Goal: Task Accomplishment & Management: Complete application form

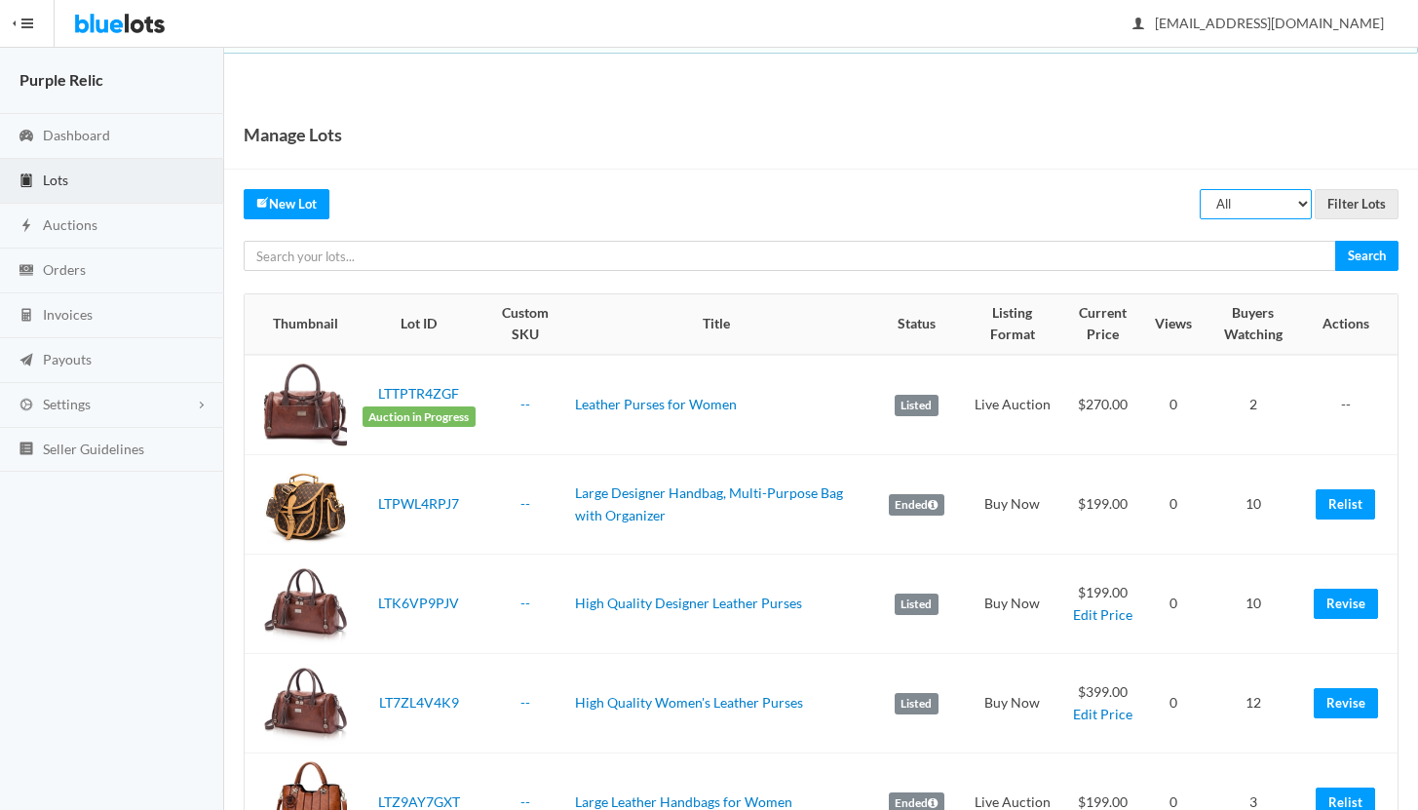
click at [1232, 208] on select "All Draft Unreviewed Rejected Scheduled Listed Sold Ended" at bounding box center [1256, 204] width 112 height 30
select select "ended"
click at [1201, 189] on select "All Draft Unreviewed Rejected Scheduled Listed Sold Ended" at bounding box center [1256, 204] width 112 height 30
click at [1343, 204] on input "Filter Lots" at bounding box center [1357, 204] width 84 height 30
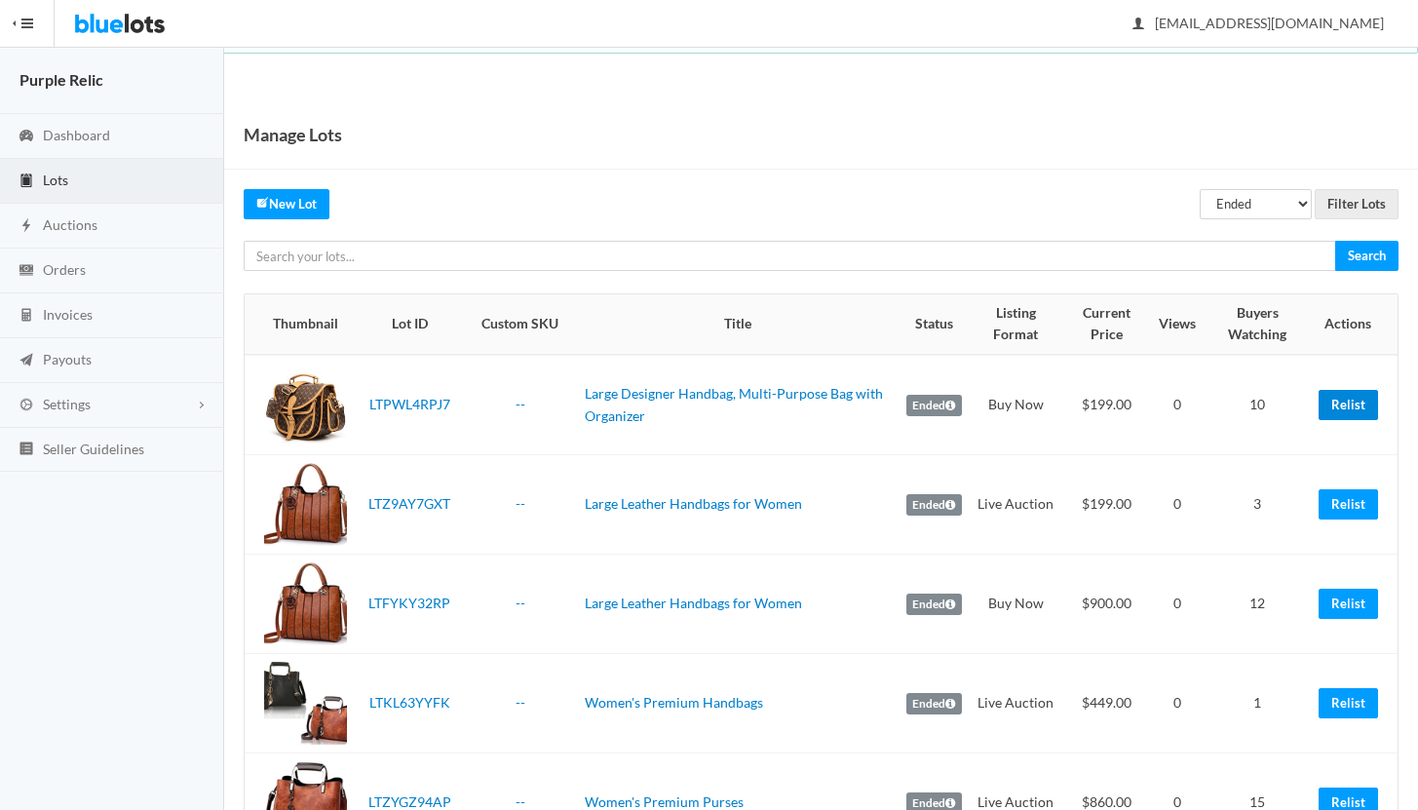
click at [1350, 398] on link "Relist" at bounding box center [1348, 405] width 59 height 30
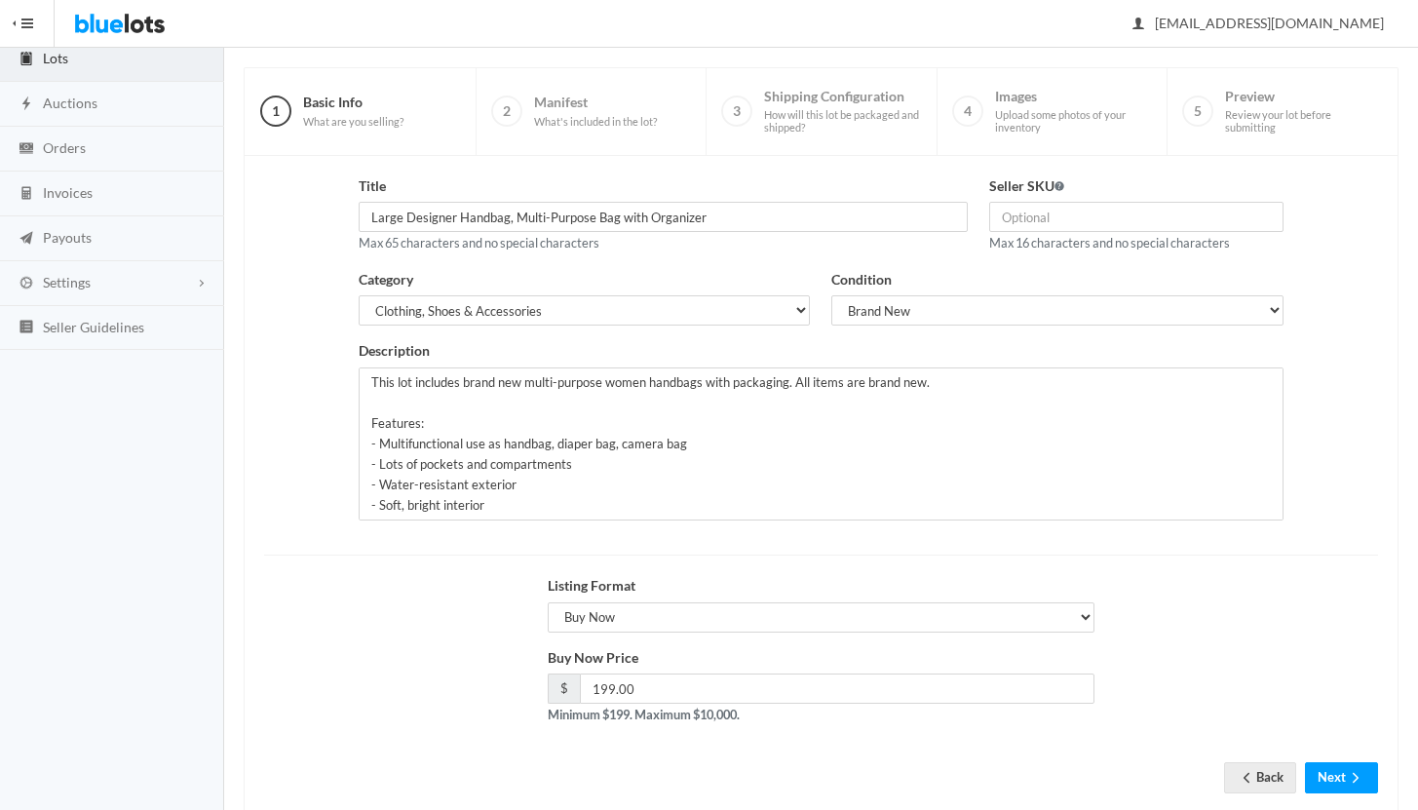
scroll to position [166, 0]
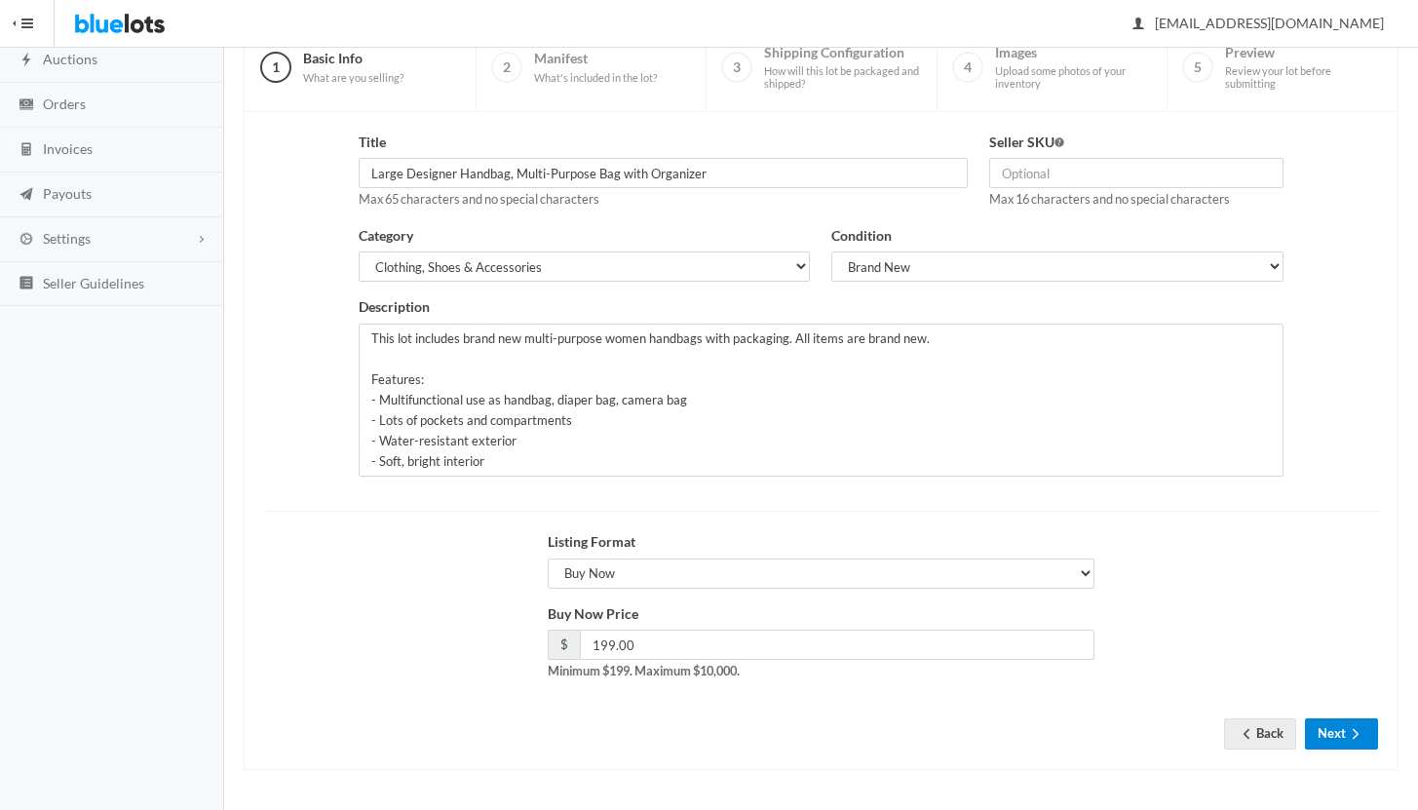
click at [1322, 732] on button "Next" at bounding box center [1341, 733] width 73 height 30
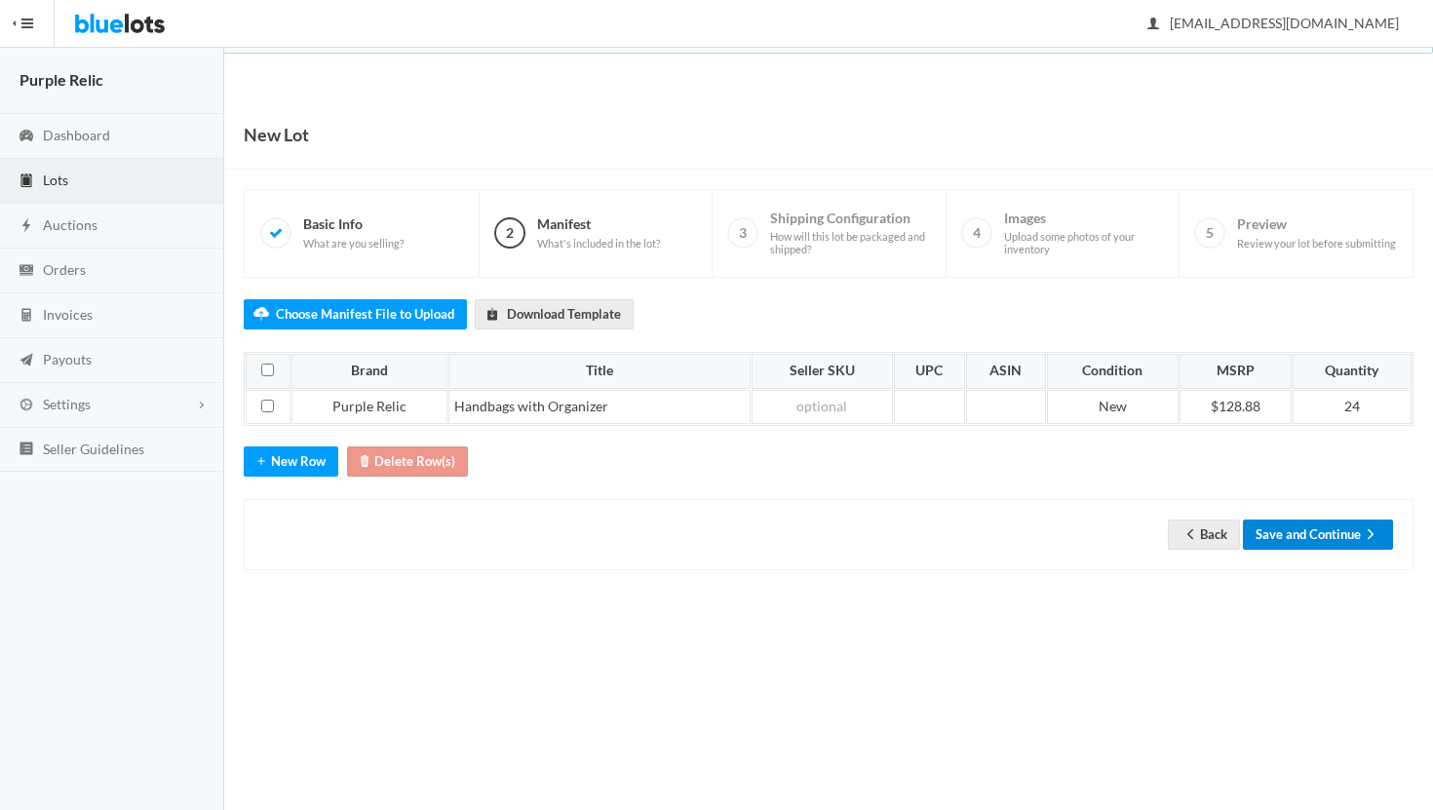
click at [1296, 539] on button "Save and Continue" at bounding box center [1318, 535] width 150 height 30
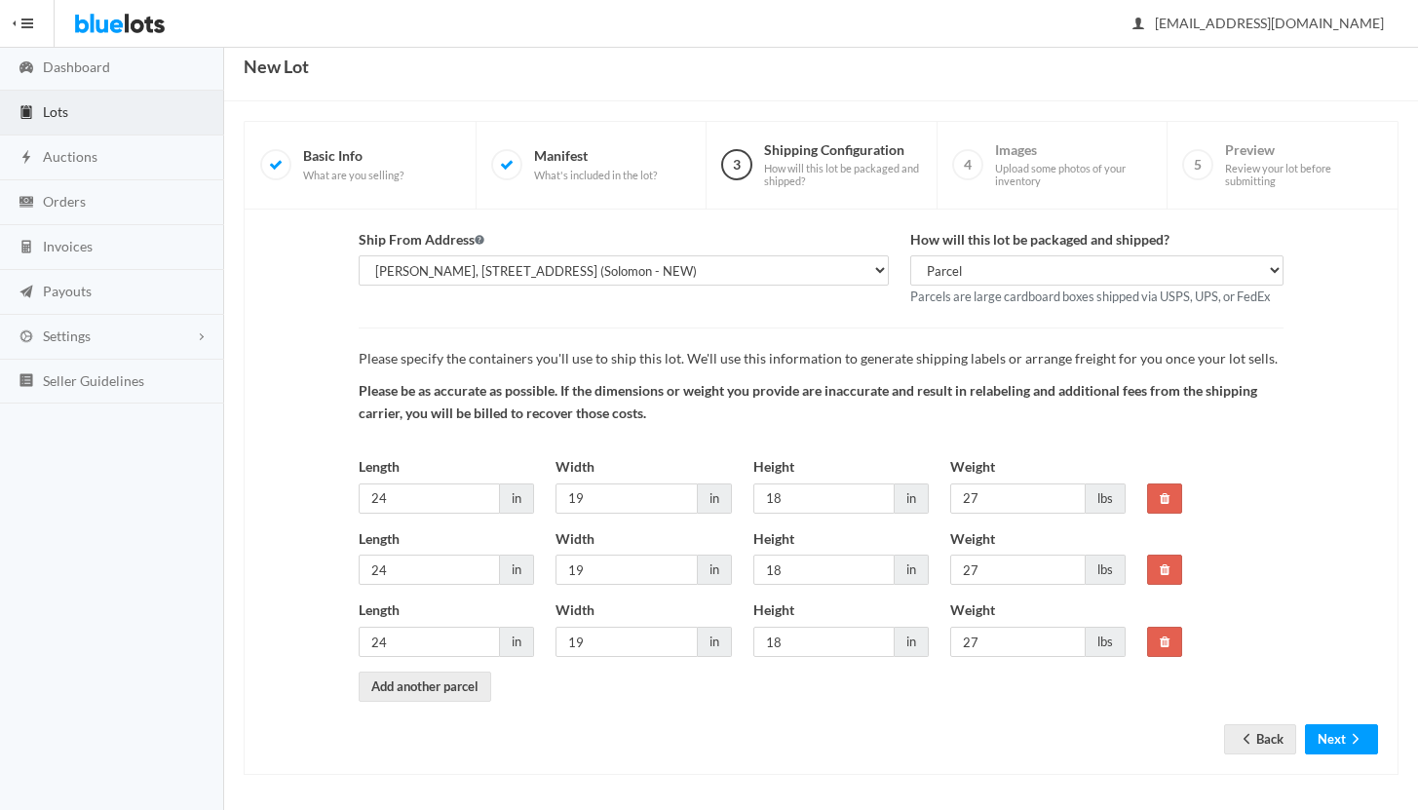
scroll to position [73, 0]
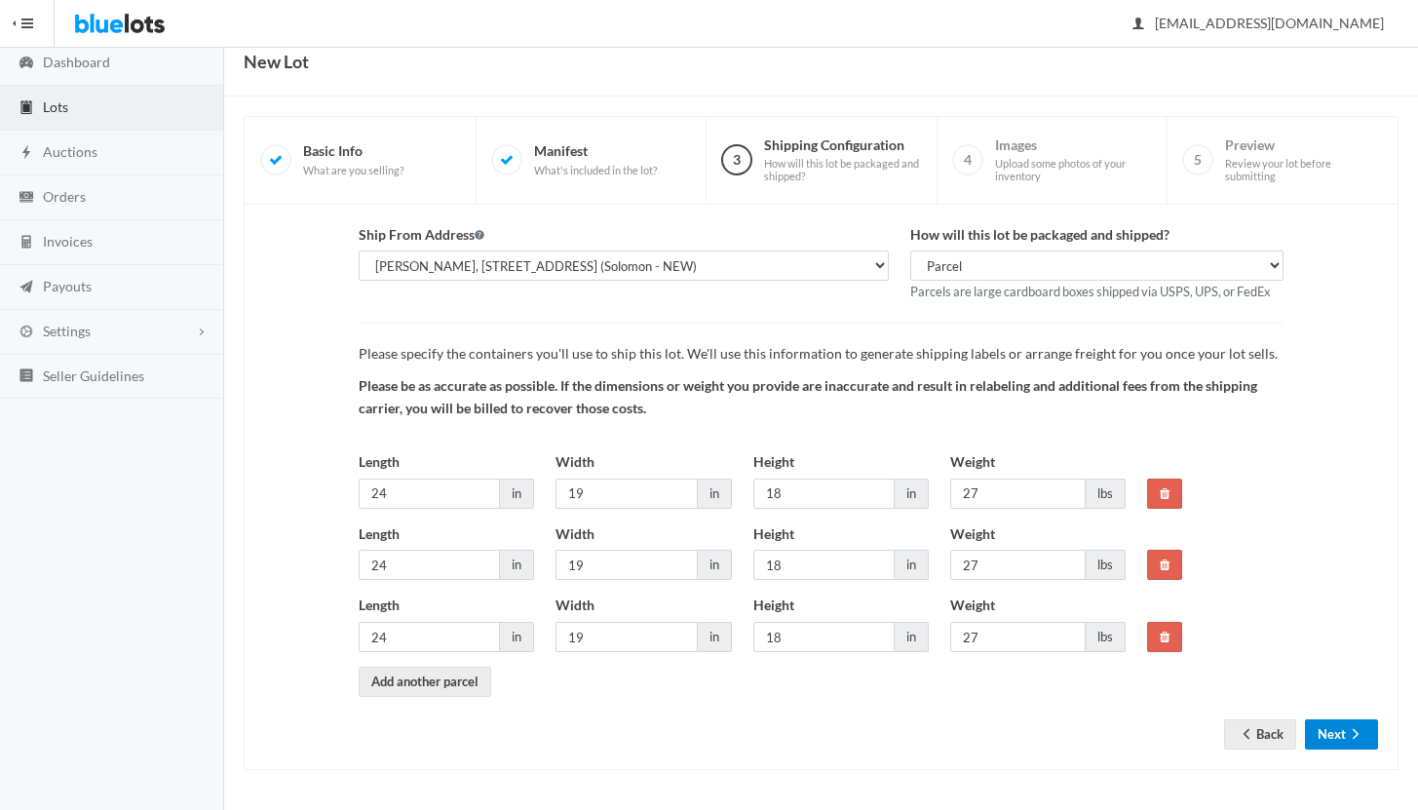
click at [1351, 721] on button "Next" at bounding box center [1341, 734] width 73 height 30
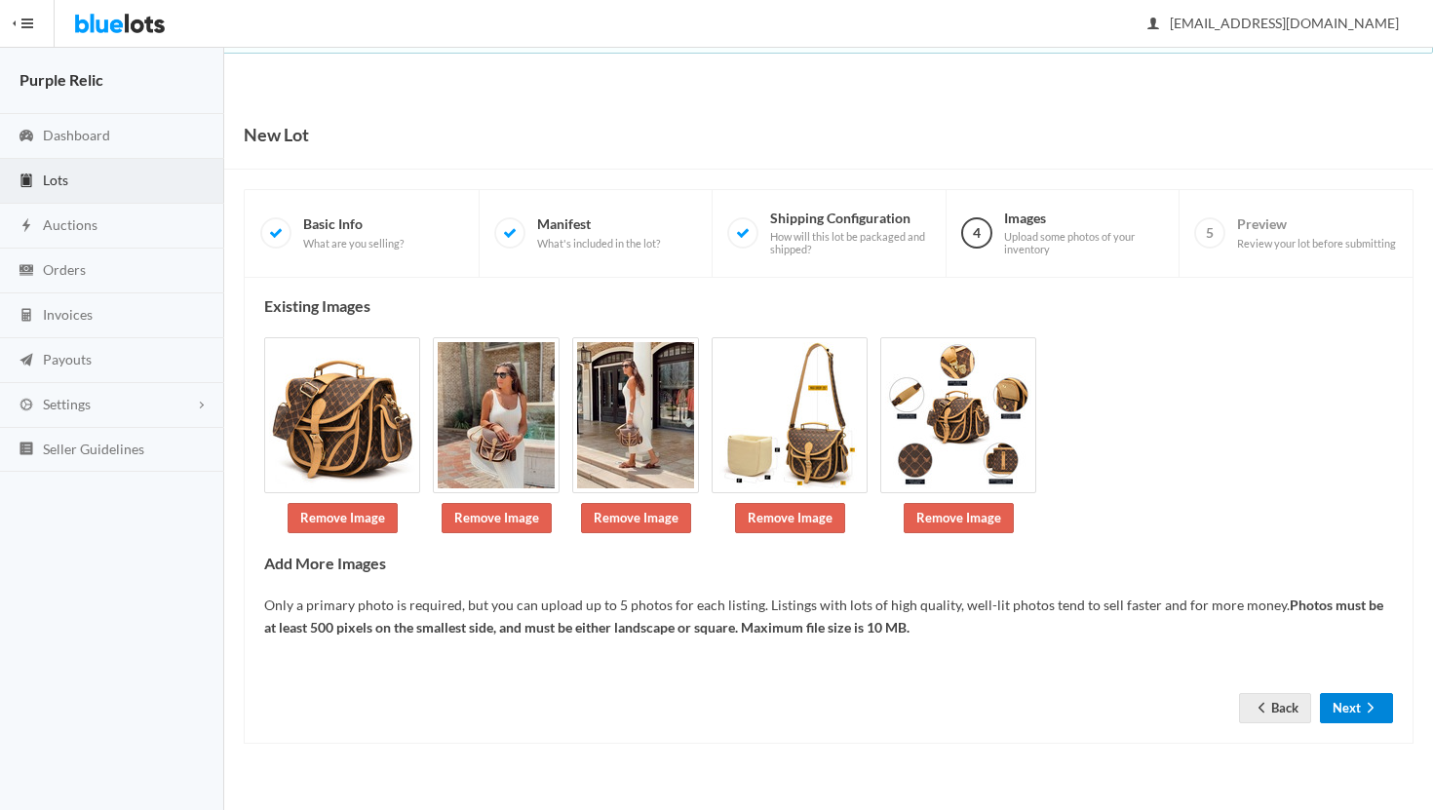
click at [1352, 709] on button "Next" at bounding box center [1356, 708] width 73 height 30
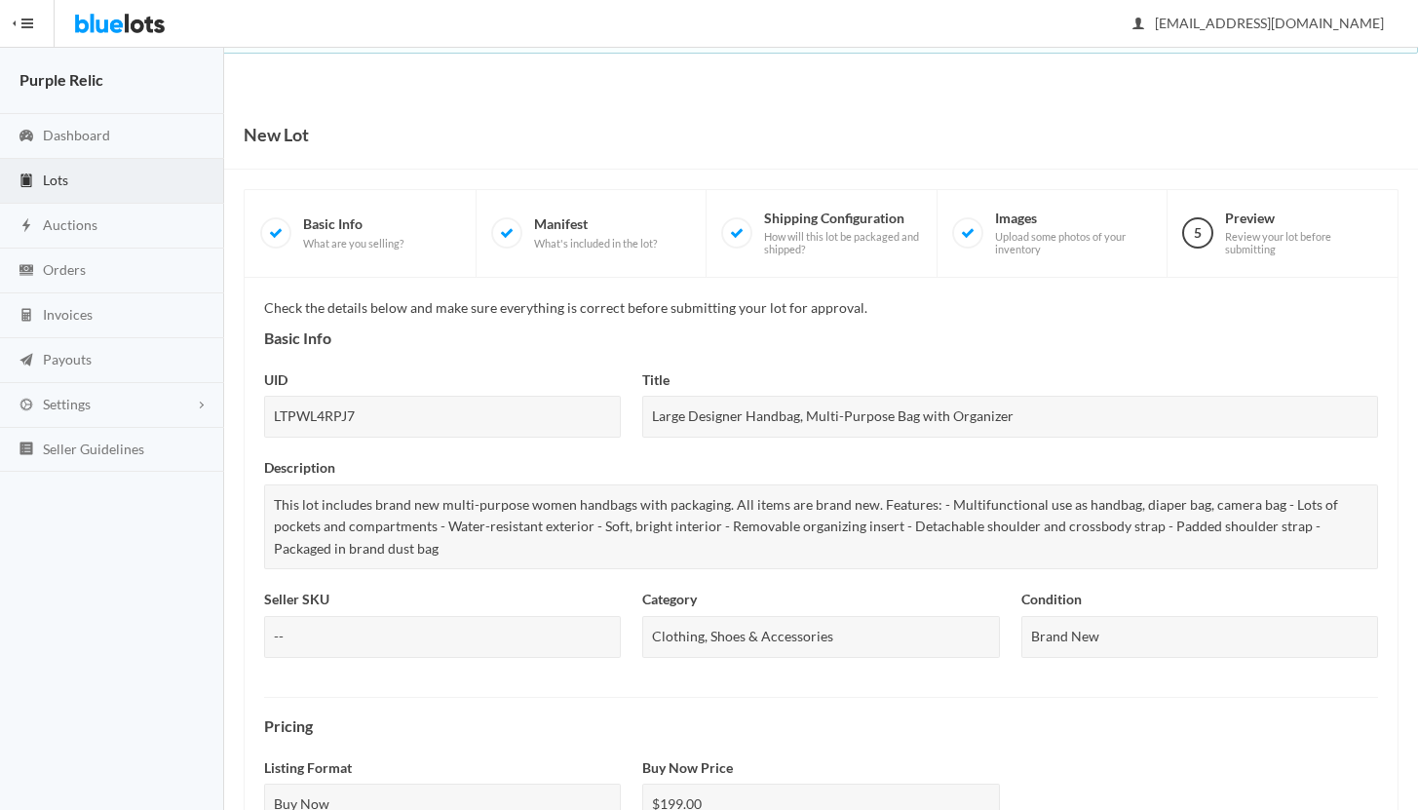
scroll to position [695, 0]
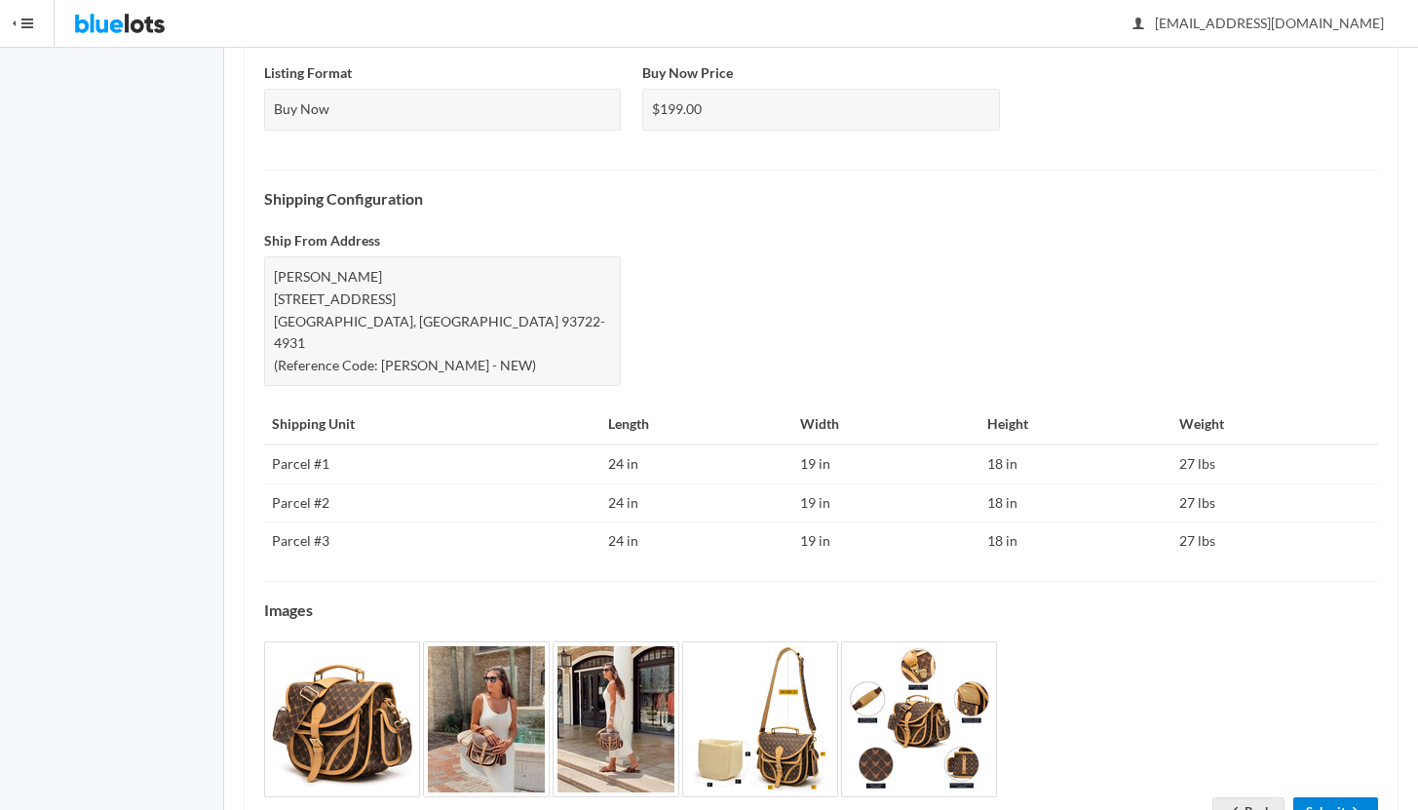
click at [1336, 797] on link "Submit" at bounding box center [1336, 812] width 85 height 30
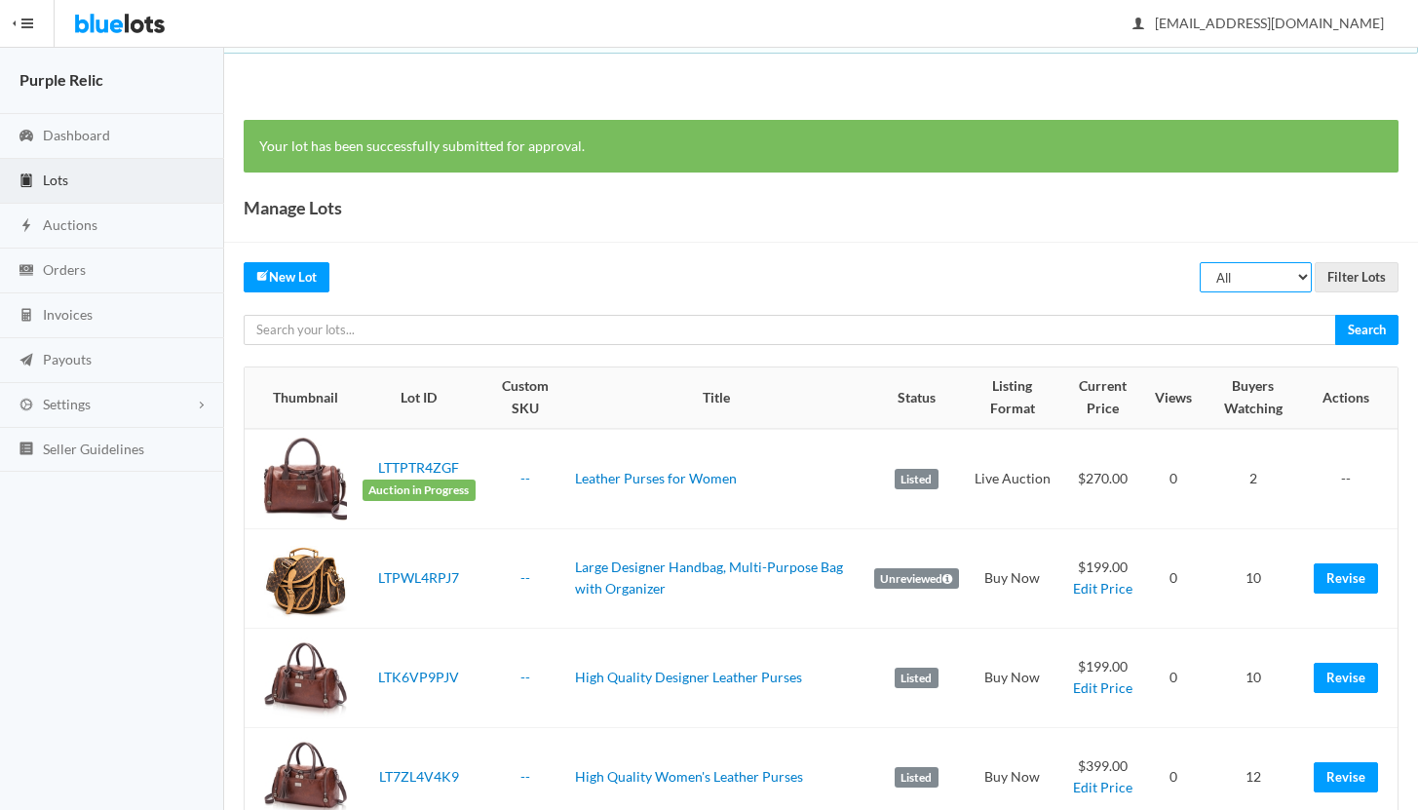
click at [1233, 282] on select "All Draft Unreviewed Rejected Scheduled Listed Sold Ended" at bounding box center [1256, 277] width 112 height 30
select select "ended"
click at [1201, 262] on select "All Draft Unreviewed Rejected Scheduled Listed Sold Ended" at bounding box center [1256, 277] width 112 height 30
click at [1347, 278] on input "Filter Lots" at bounding box center [1357, 277] width 84 height 30
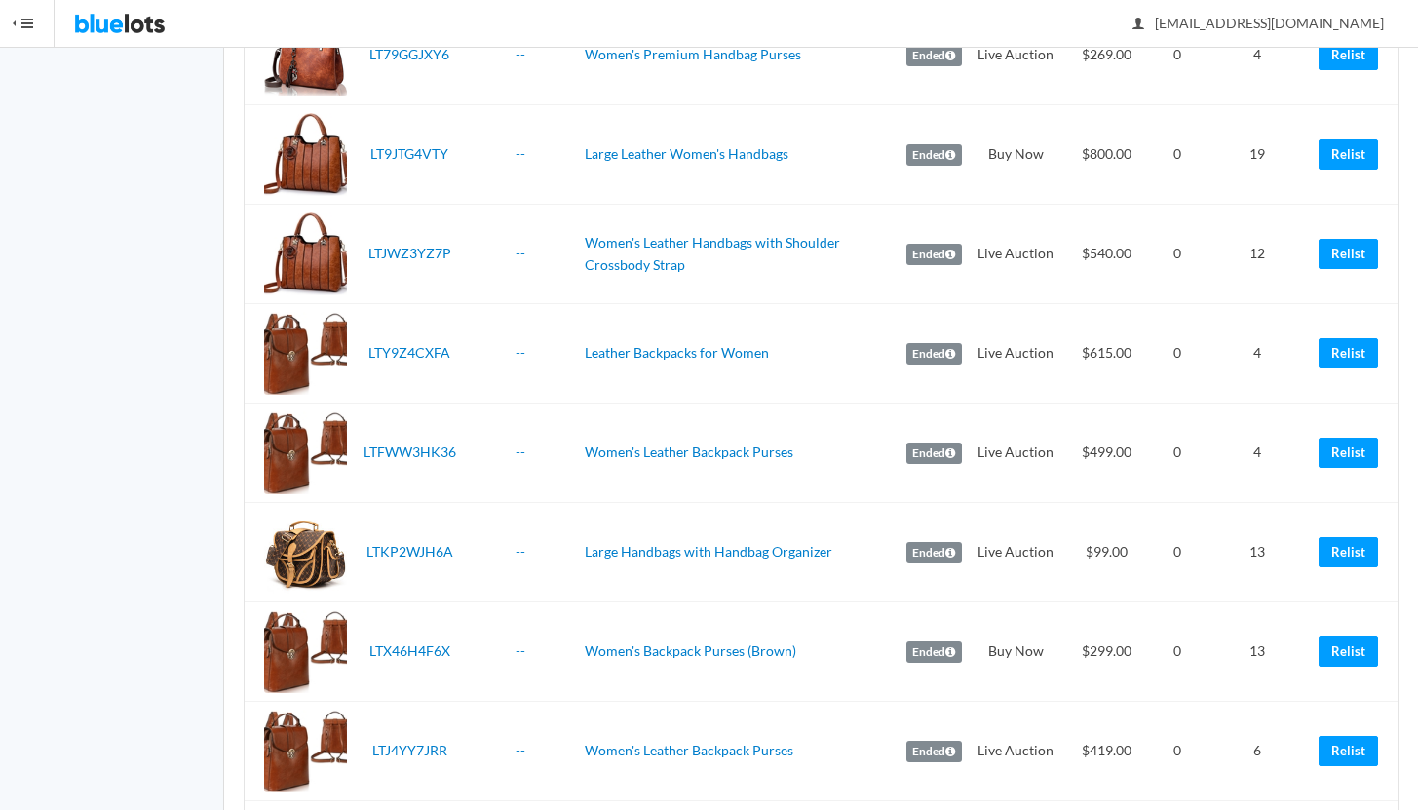
scroll to position [849, 0]
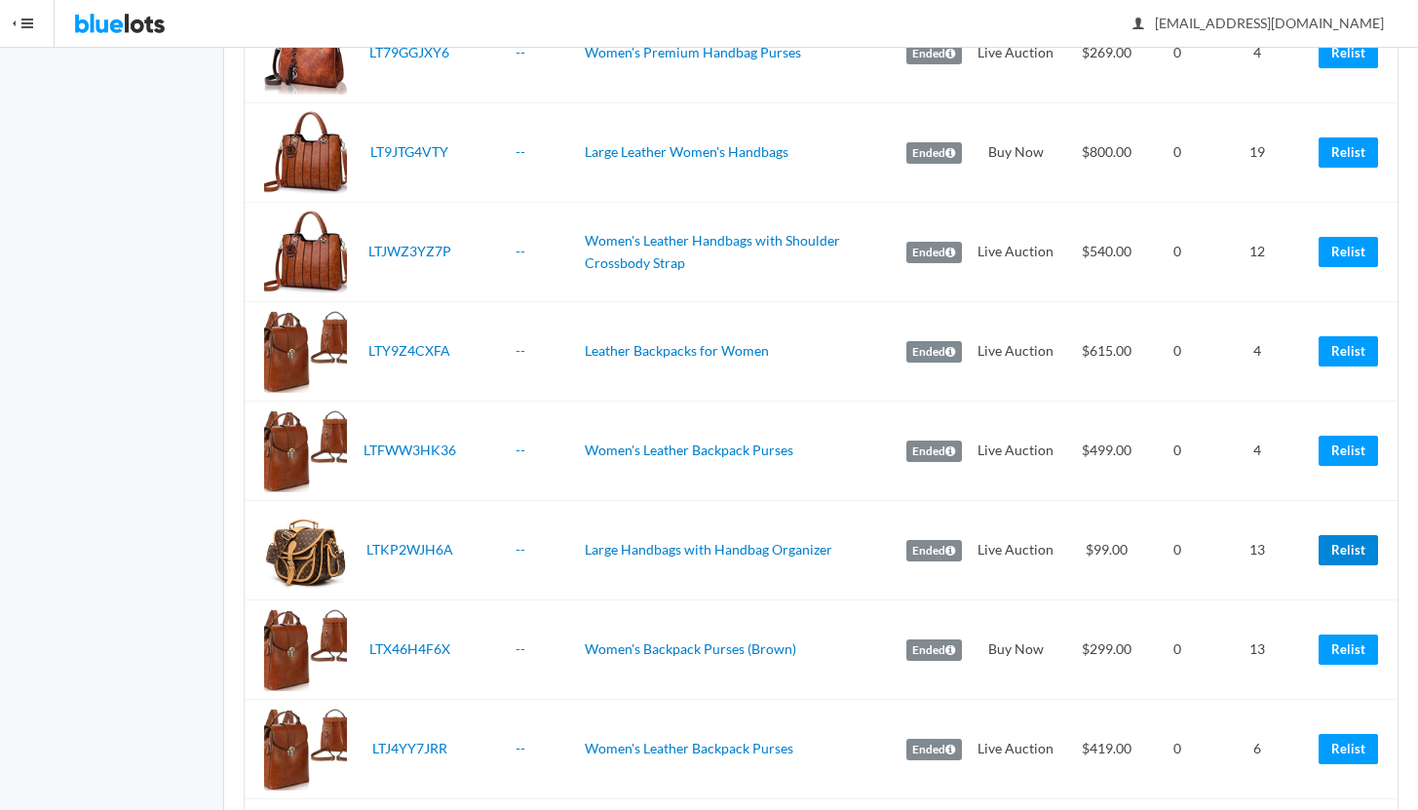
click at [1332, 547] on link "Relist" at bounding box center [1348, 550] width 59 height 30
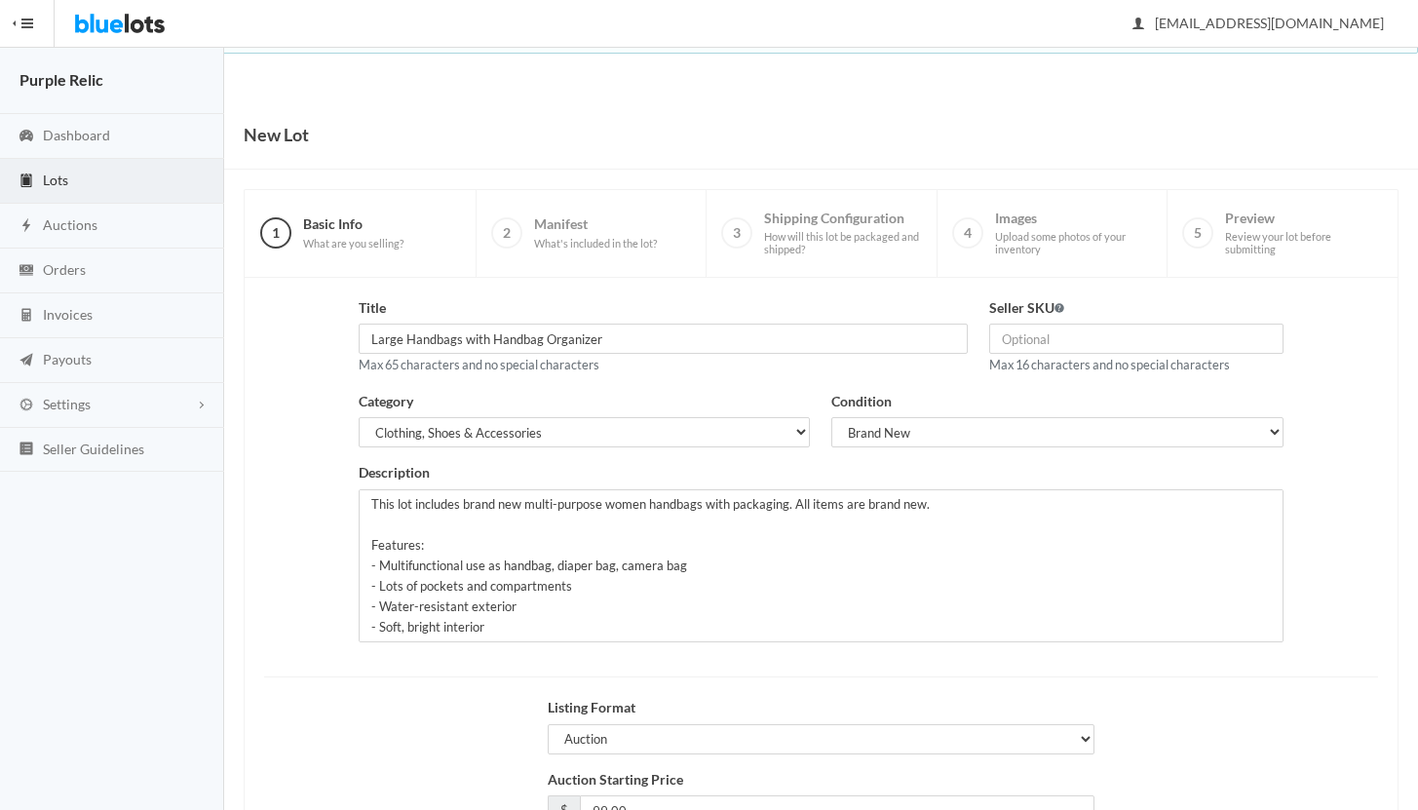
scroll to position [166, 0]
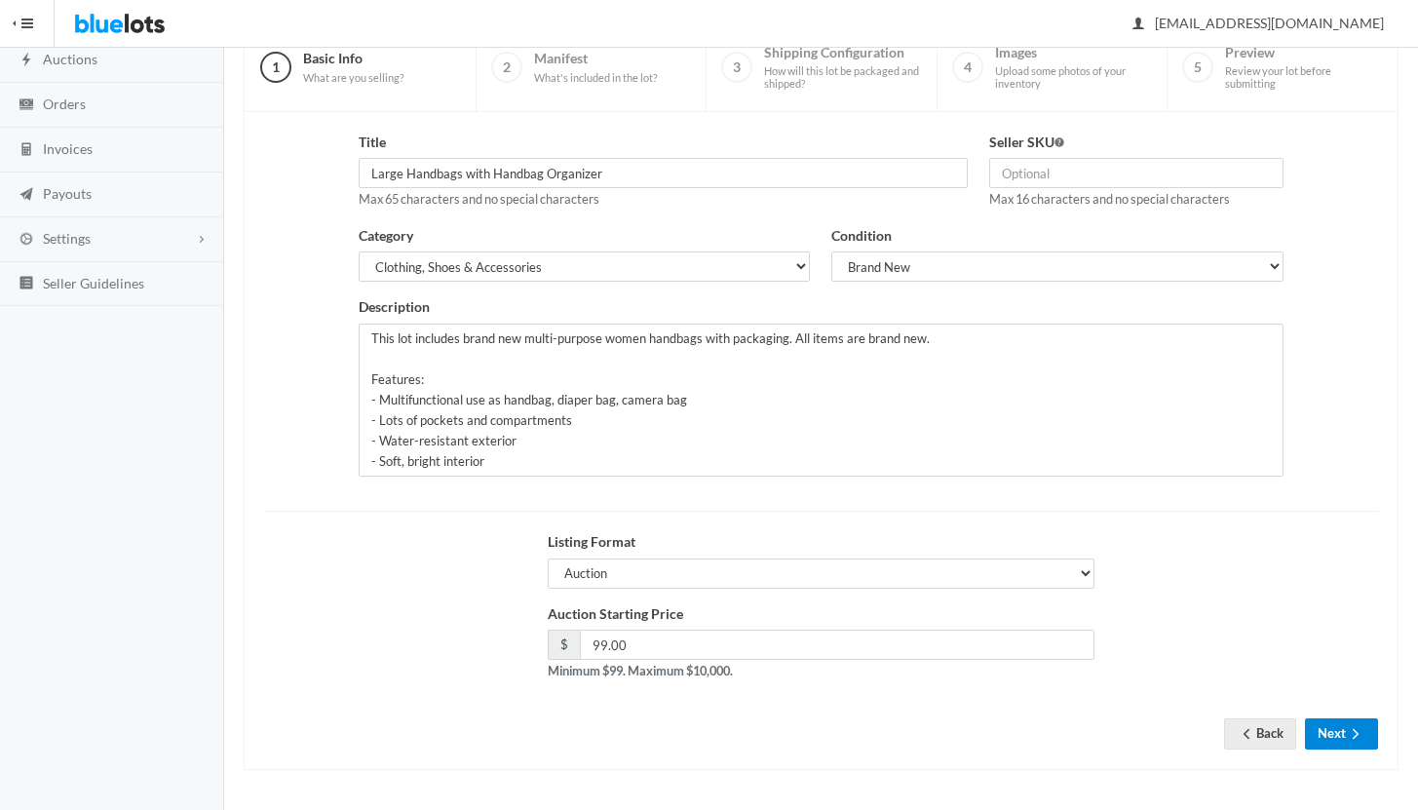
click at [1336, 733] on button "Next" at bounding box center [1341, 733] width 73 height 30
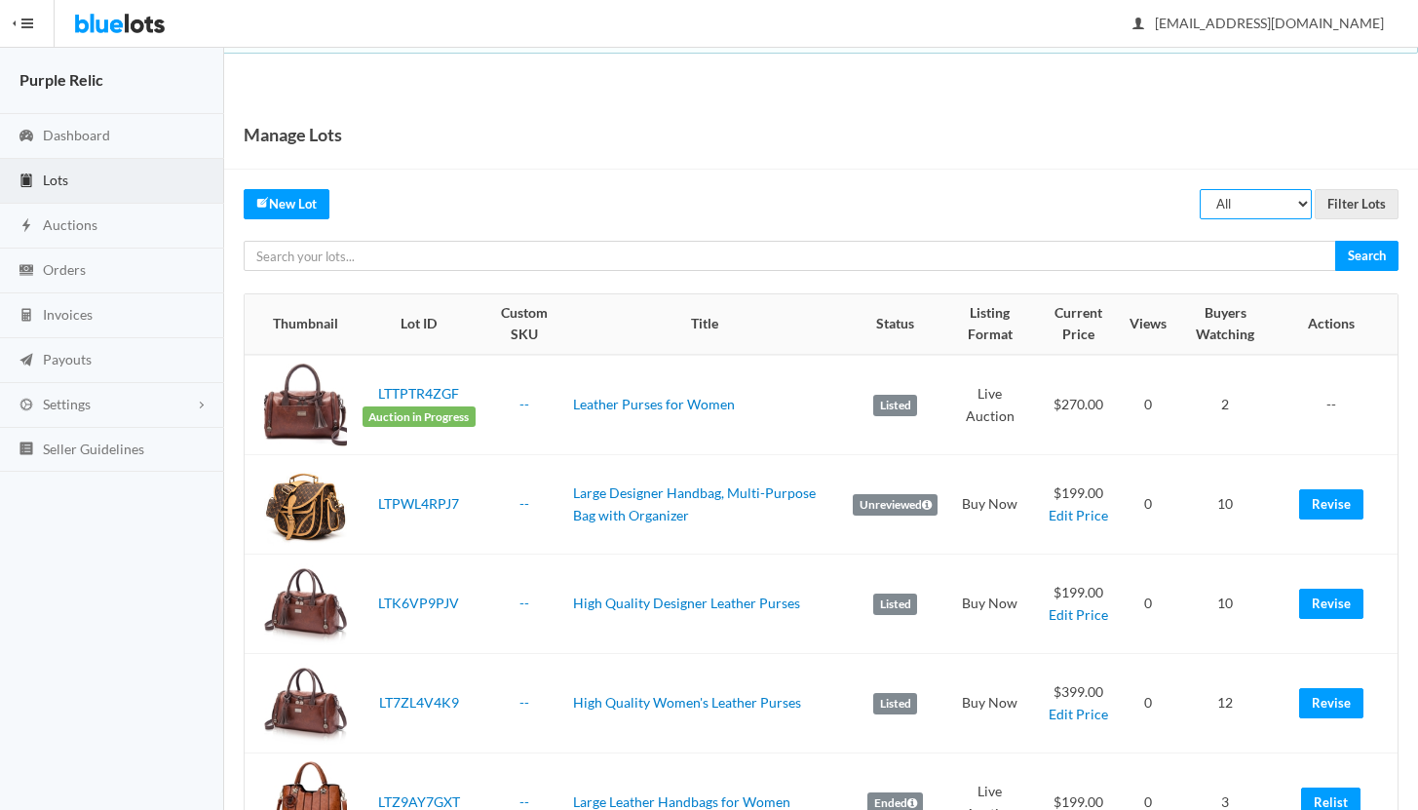
click at [1242, 206] on select "All Draft Unreviewed Rejected Scheduled Listed Sold Ended" at bounding box center [1256, 204] width 112 height 30
select select "ended"
click at [1201, 189] on select "All Draft Unreviewed Rejected Scheduled Listed Sold Ended" at bounding box center [1256, 204] width 112 height 30
click at [1364, 203] on input "Filter Lots" at bounding box center [1357, 204] width 84 height 30
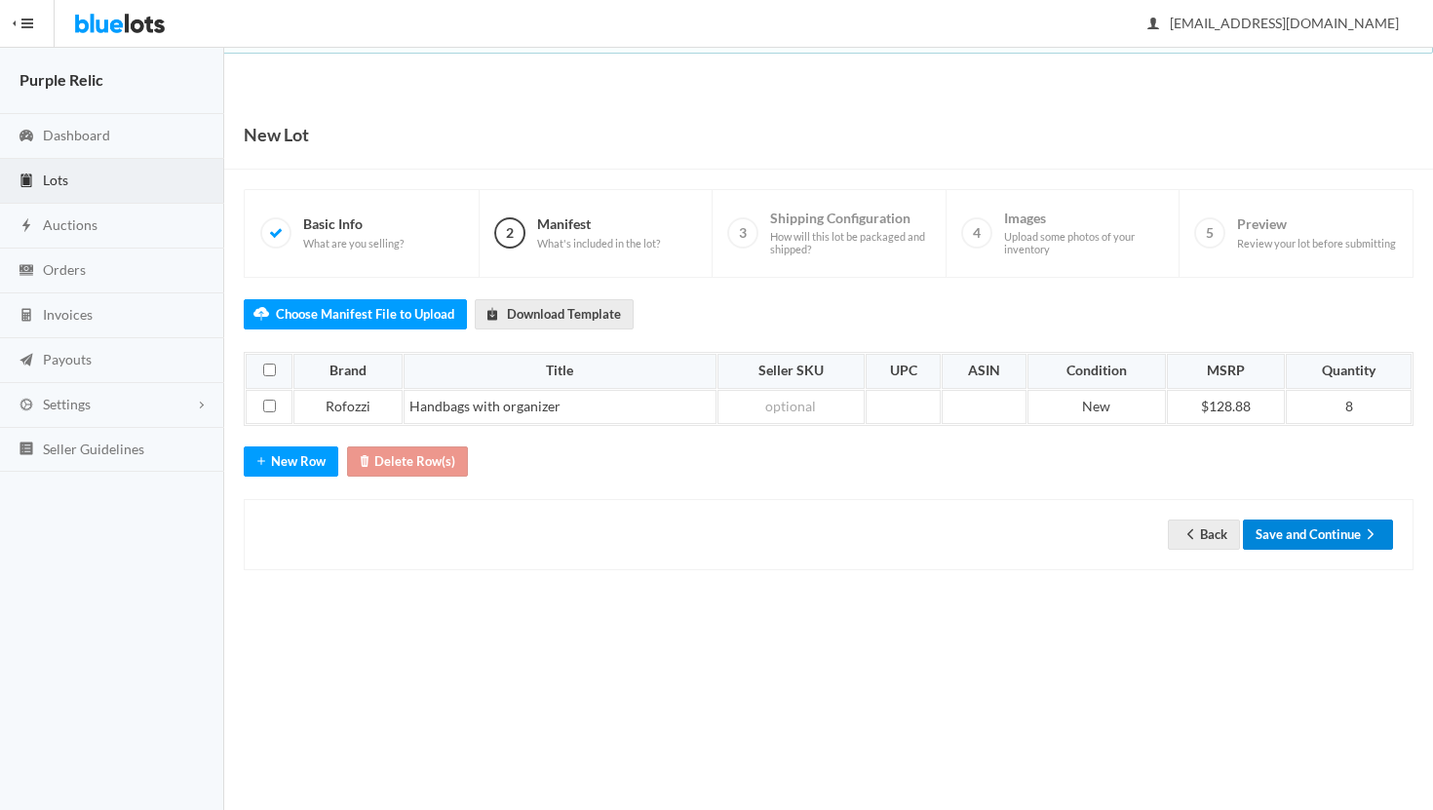
click at [1331, 536] on button "Save and Continue" at bounding box center [1318, 535] width 150 height 30
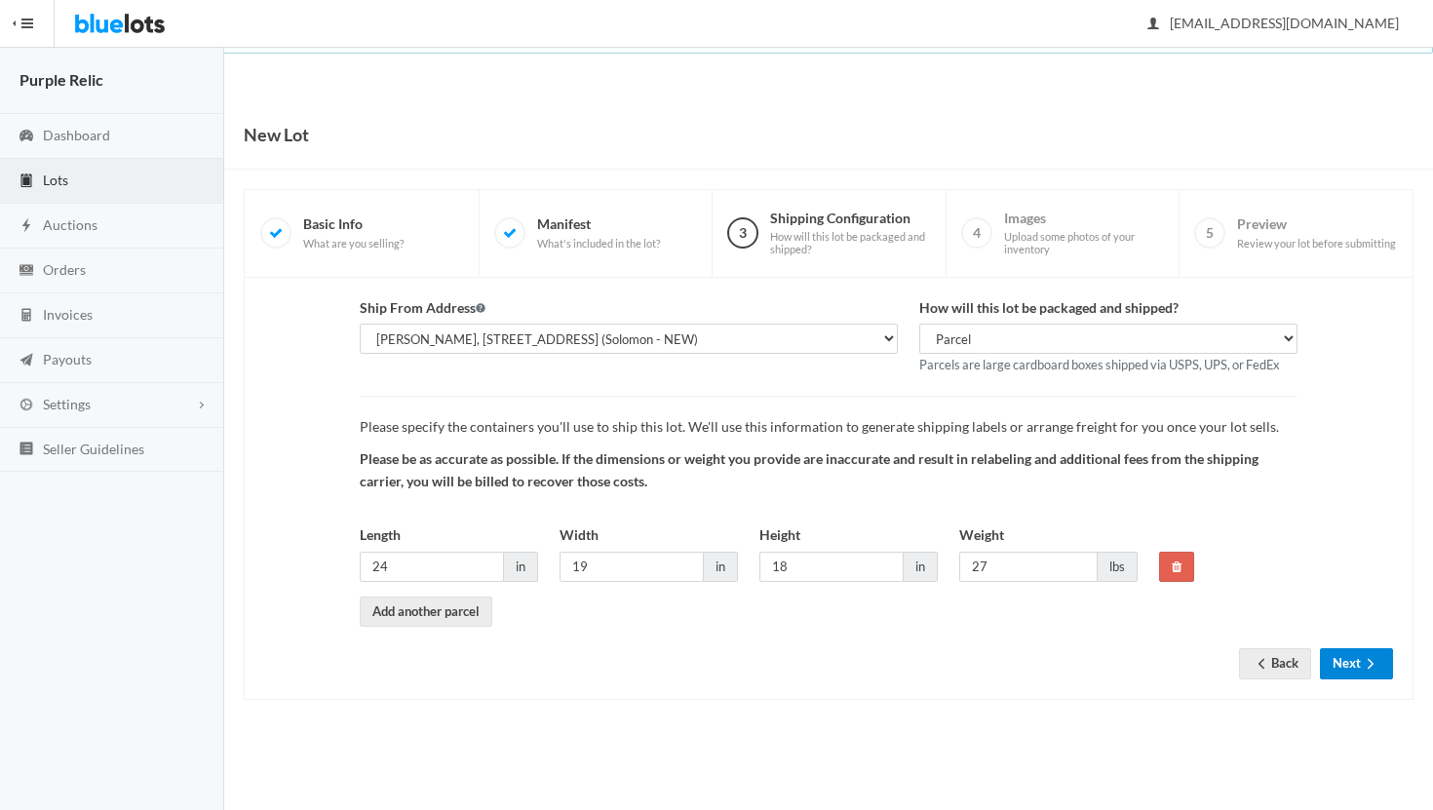
click at [1347, 665] on button "Next" at bounding box center [1356, 663] width 73 height 30
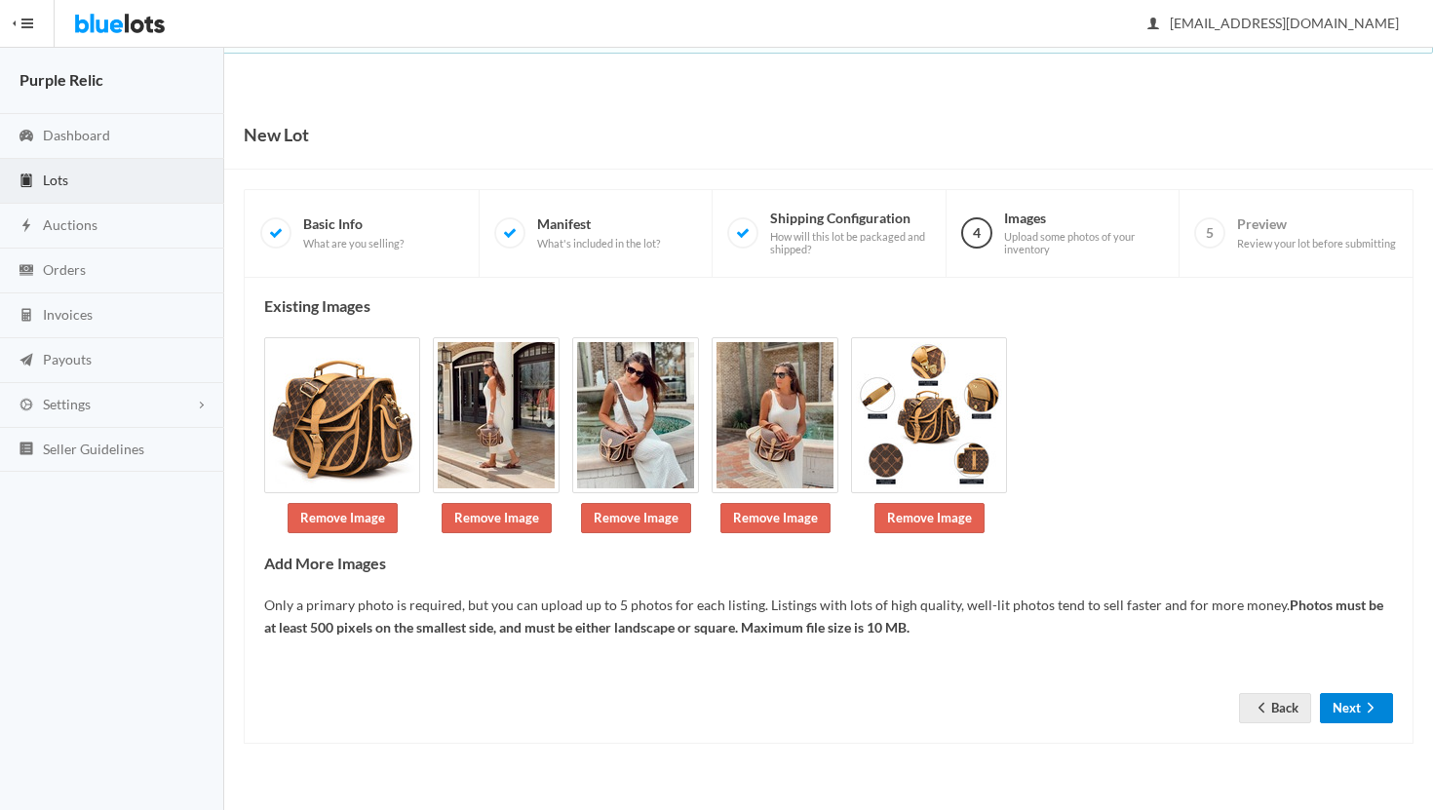
click at [1361, 709] on icon "arrow forward" at bounding box center [1370, 708] width 19 height 16
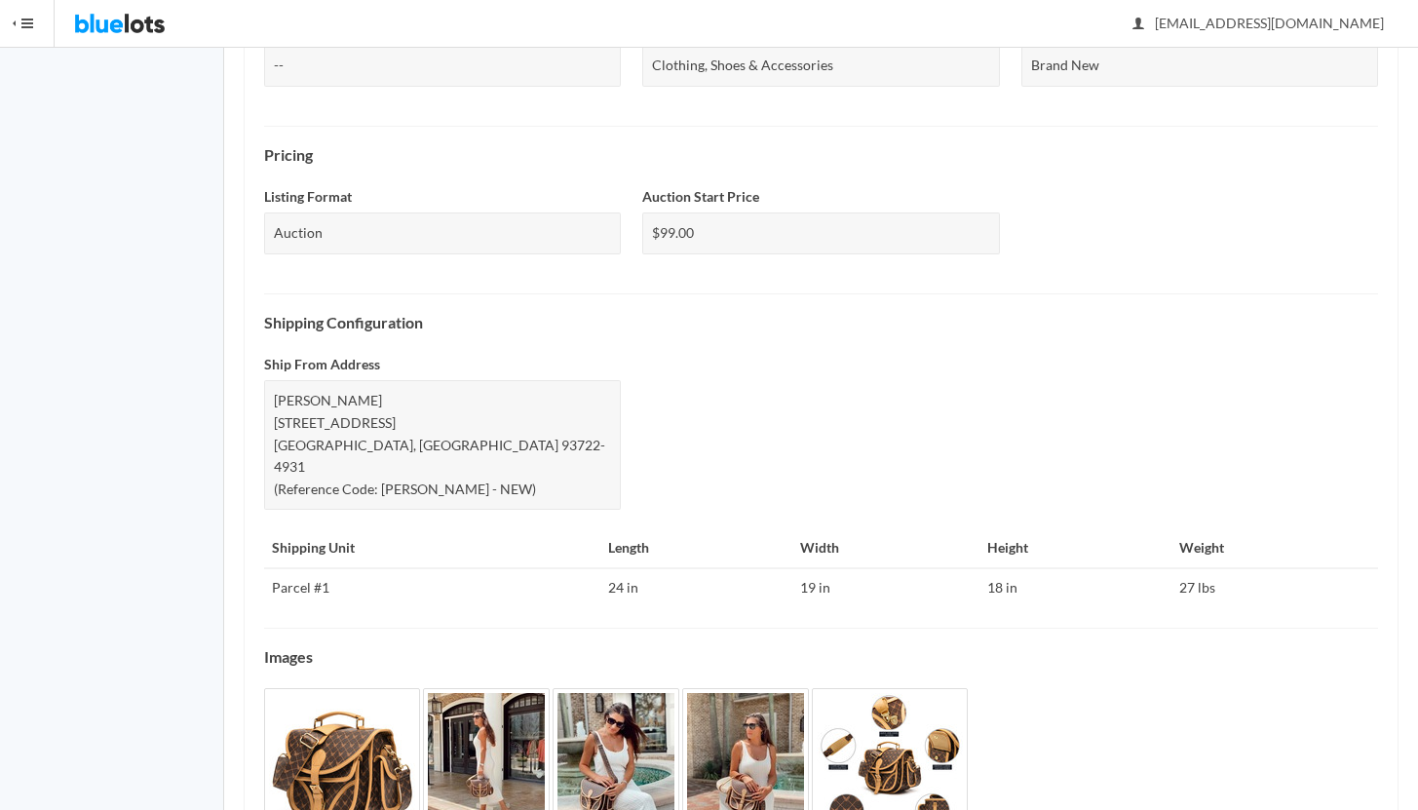
scroll to position [675, 0]
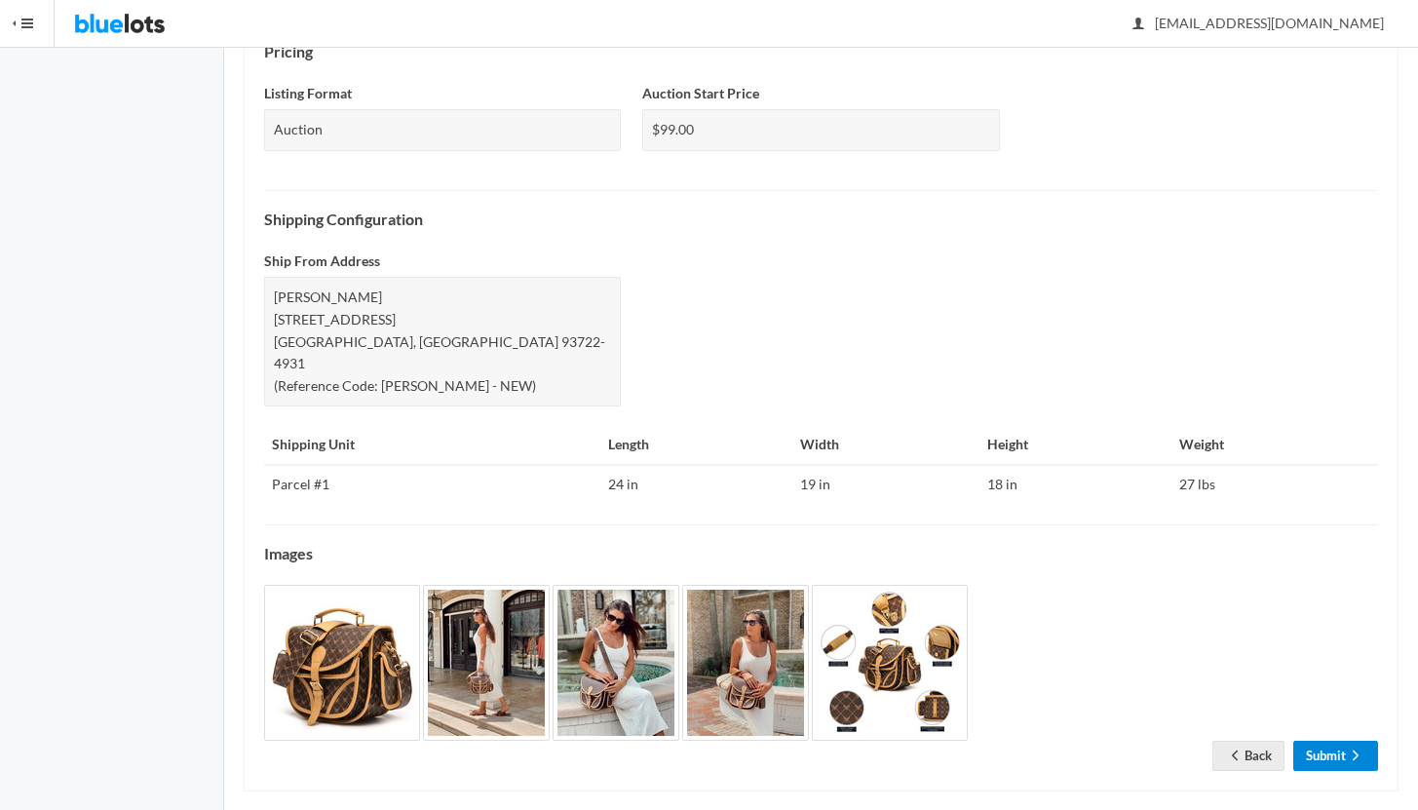
click at [1353, 748] on icon "arrow forward" at bounding box center [1355, 756] width 19 height 16
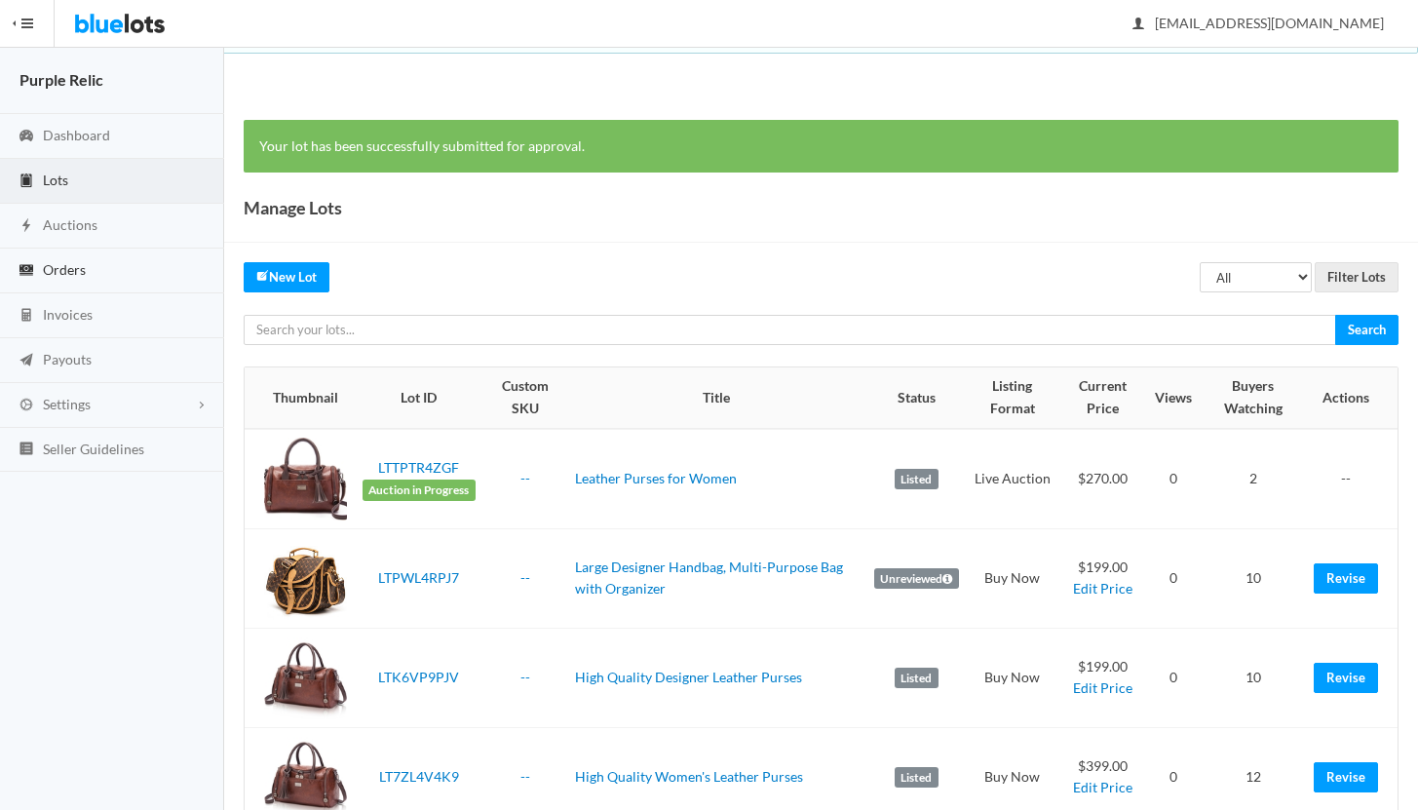
click at [58, 267] on span "Orders" at bounding box center [64, 269] width 43 height 17
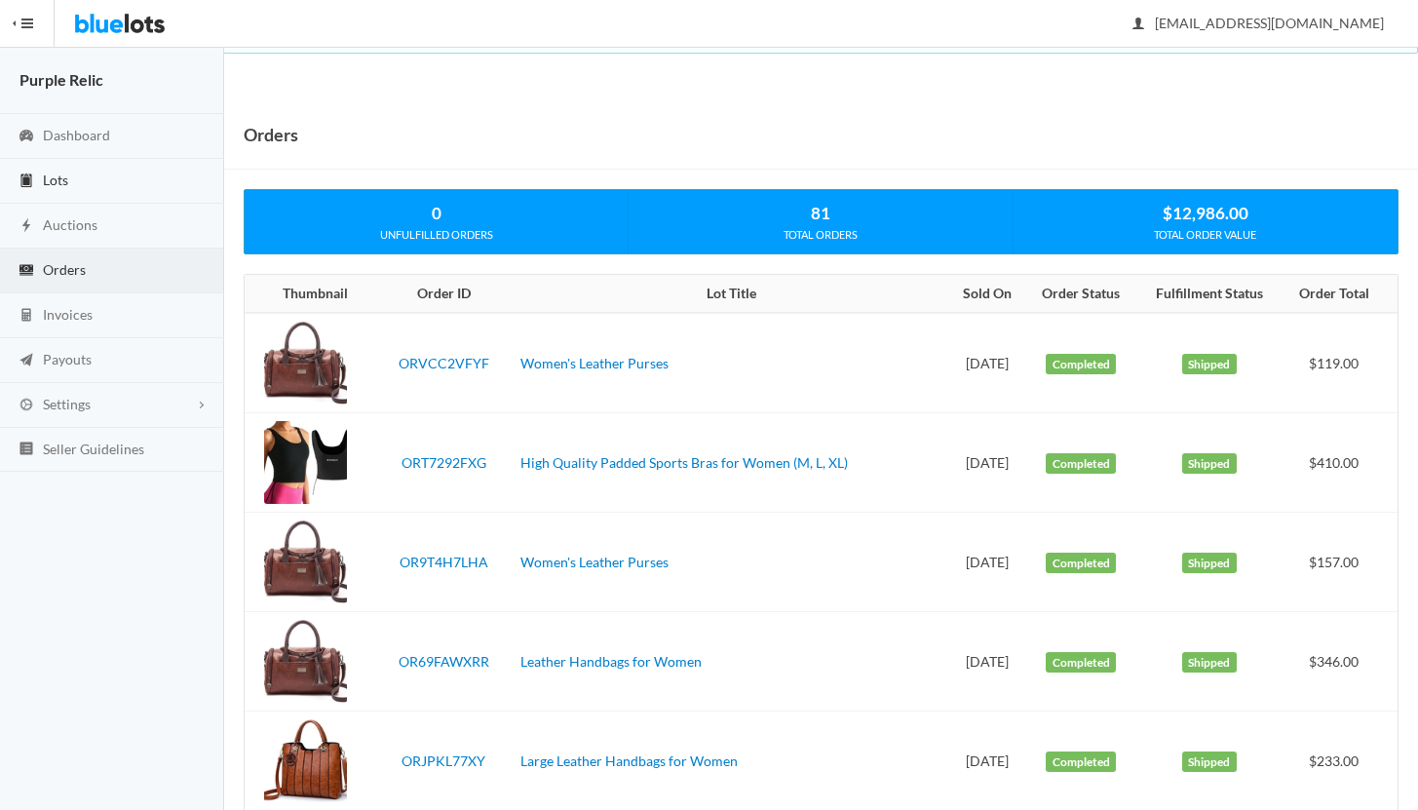
click at [52, 179] on span "Lots" at bounding box center [55, 180] width 25 height 17
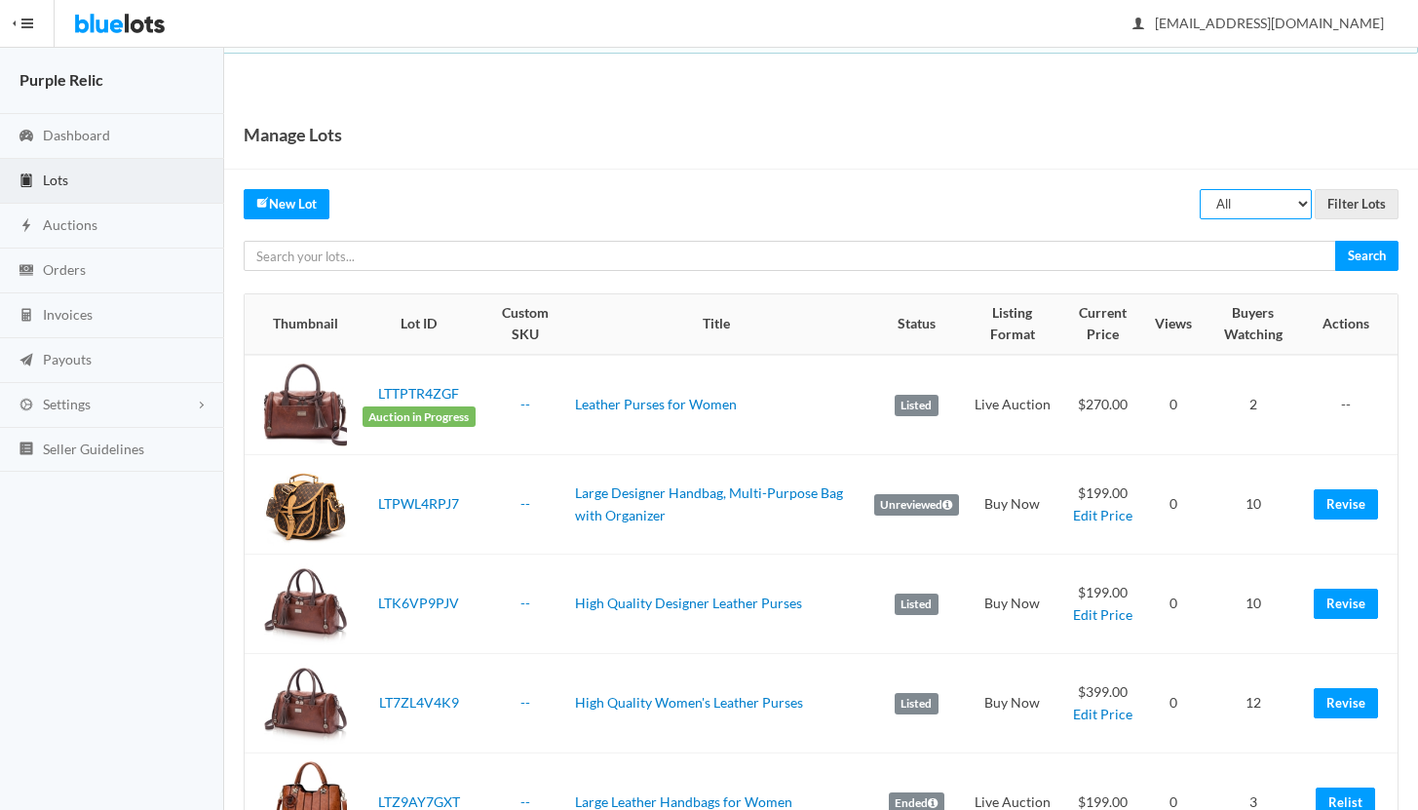
click at [1254, 211] on select "All Draft Unreviewed Rejected Scheduled Listed Sold Ended" at bounding box center [1256, 204] width 112 height 30
select select "ended"
click at [1201, 189] on select "All Draft Unreviewed Rejected Scheduled Listed Sold Ended" at bounding box center [1256, 204] width 112 height 30
click at [1359, 210] on input "Filter Lots" at bounding box center [1357, 204] width 84 height 30
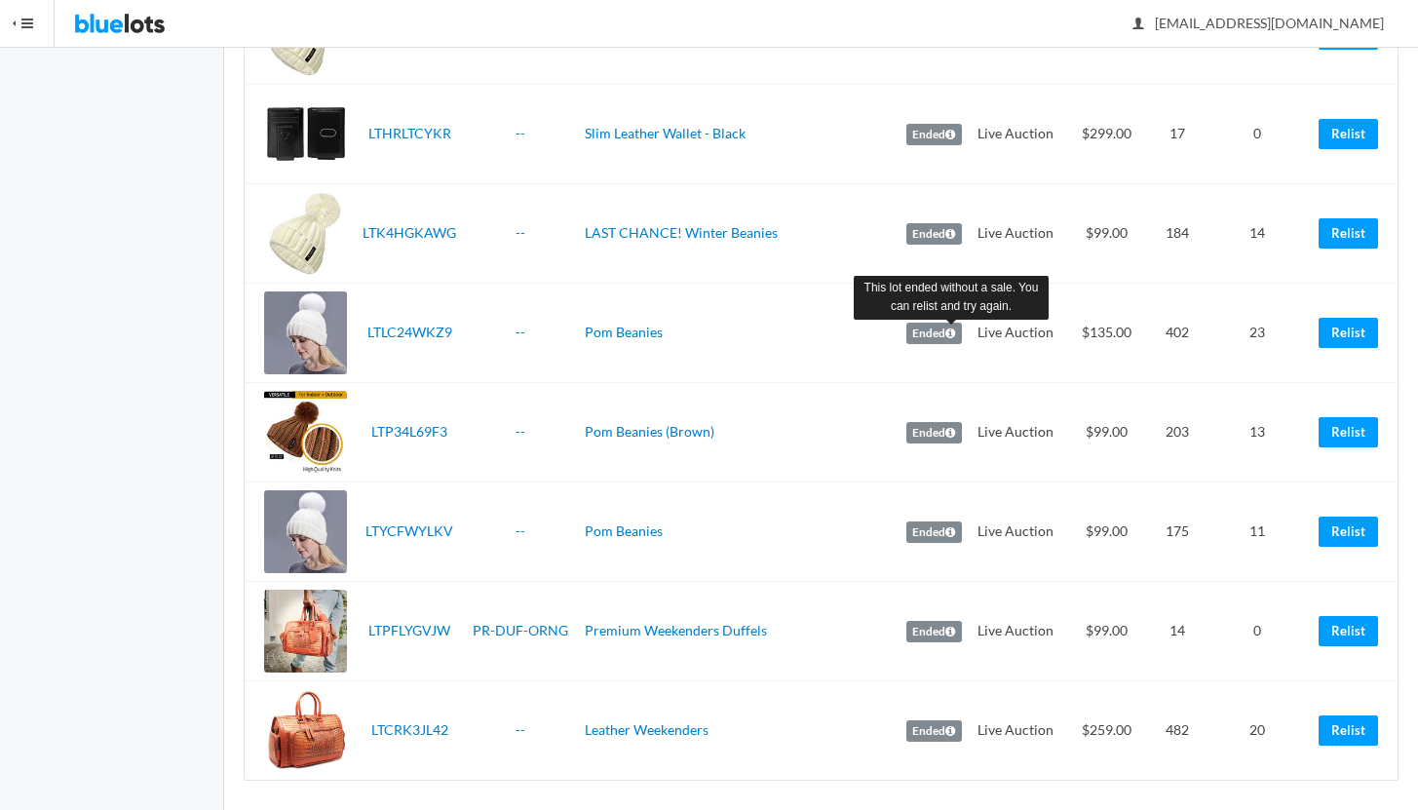
scroll to position [2813, 0]
